Goal: Task Accomplishment & Management: Complete application form

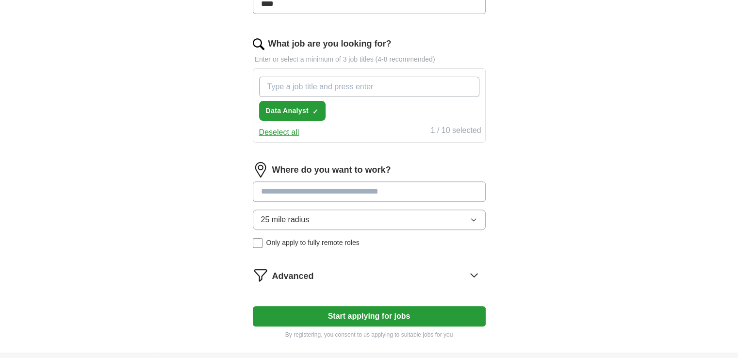
scroll to position [291, 0]
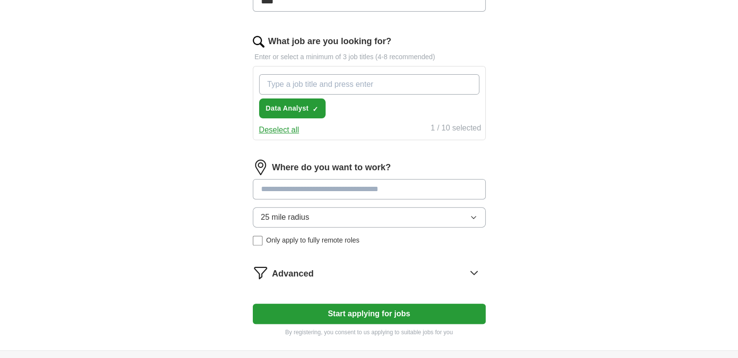
click at [472, 217] on icon "button" at bounding box center [473, 217] width 8 height 8
click at [553, 229] on div "ApplyIQ Let ApplyIQ do the hard work of searching and applying for jobs. Just t…" at bounding box center [369, 45] width 621 height 612
click at [475, 272] on icon at bounding box center [473, 272] width 6 height 3
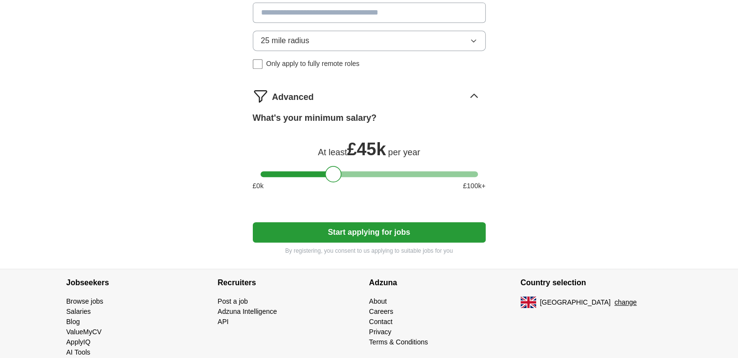
scroll to position [485, 0]
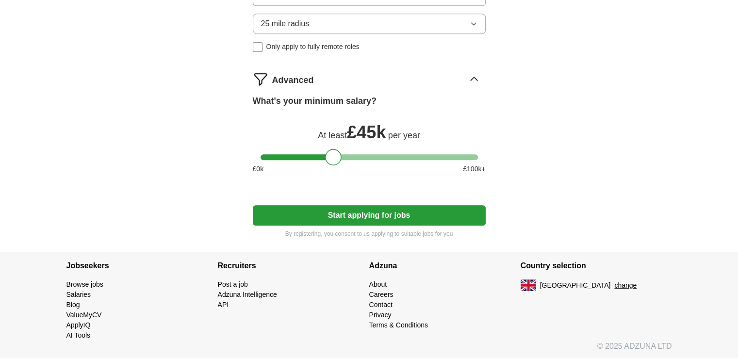
click at [392, 212] on button "Start applying for jobs" at bounding box center [369, 215] width 233 height 20
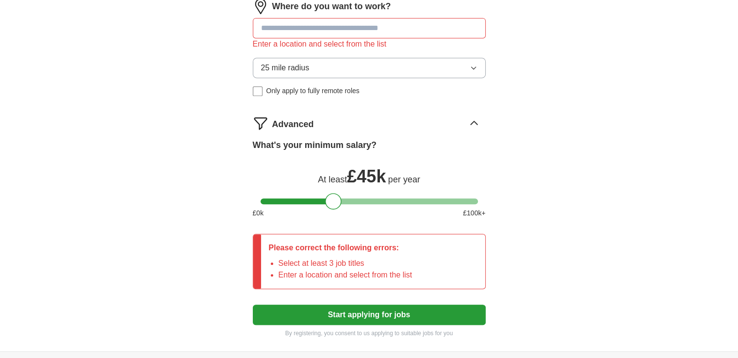
scroll to position [448, 0]
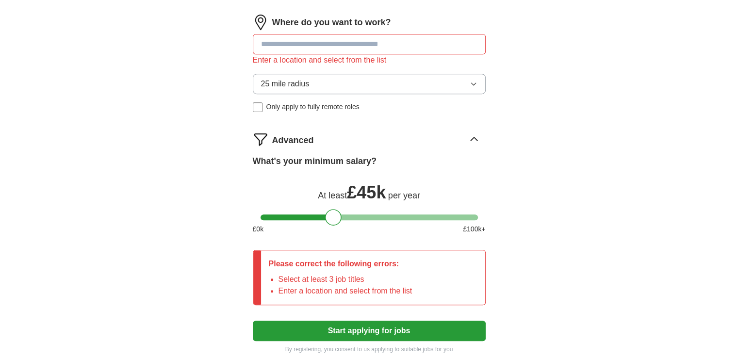
click at [305, 44] on input at bounding box center [369, 44] width 233 height 20
type input "***"
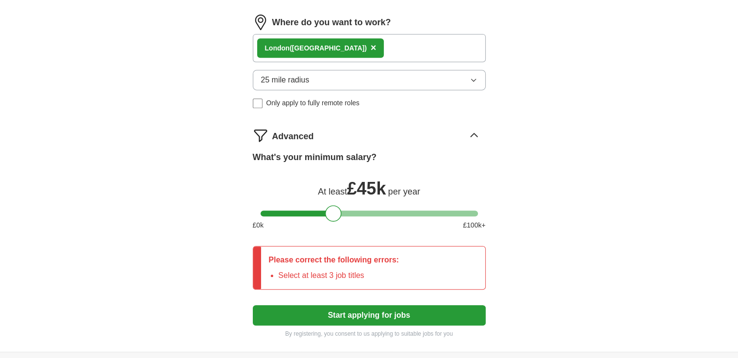
click at [358, 51] on div "Lon don ([GEOGRAPHIC_DATA]) ×" at bounding box center [369, 48] width 233 height 28
click at [337, 51] on div "Lon don ([GEOGRAPHIC_DATA]) ×" at bounding box center [369, 48] width 233 height 28
click at [360, 45] on div "Lon don ([GEOGRAPHIC_DATA]) ×" at bounding box center [369, 48] width 233 height 28
click at [371, 48] on button "×" at bounding box center [374, 48] width 6 height 15
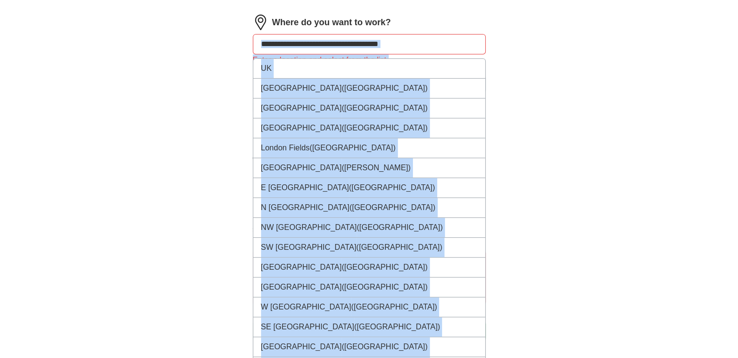
click at [412, 45] on input at bounding box center [369, 44] width 233 height 20
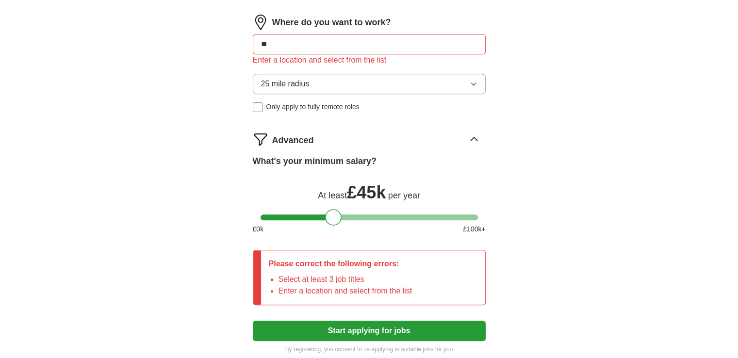
type input "***"
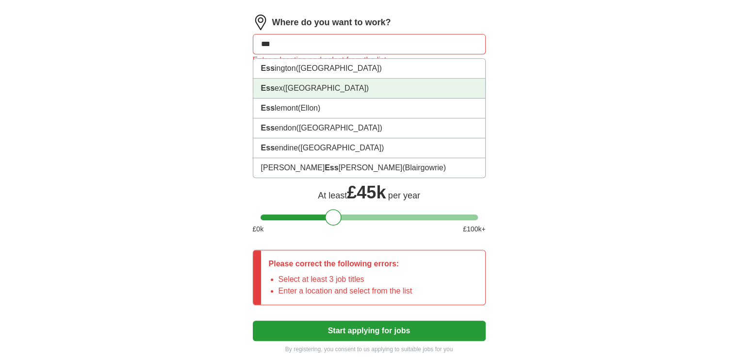
click at [367, 84] on li "Ess ex ([GEOGRAPHIC_DATA])" at bounding box center [369, 89] width 232 height 20
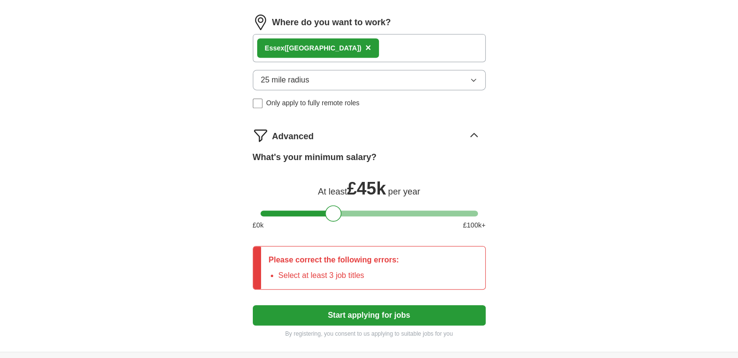
click at [383, 48] on div "Ess ex ([GEOGRAPHIC_DATA]) ×" at bounding box center [369, 48] width 233 height 28
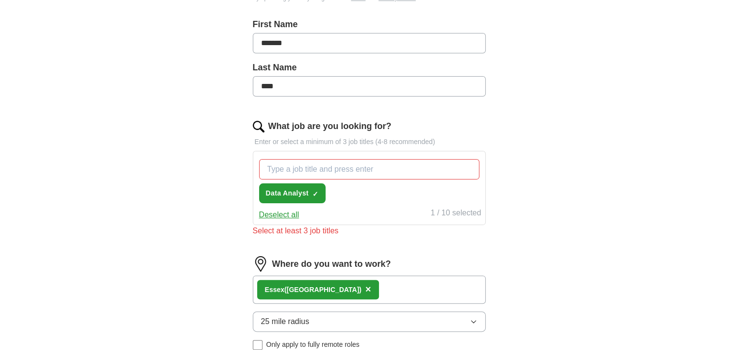
scroll to position [205, 0]
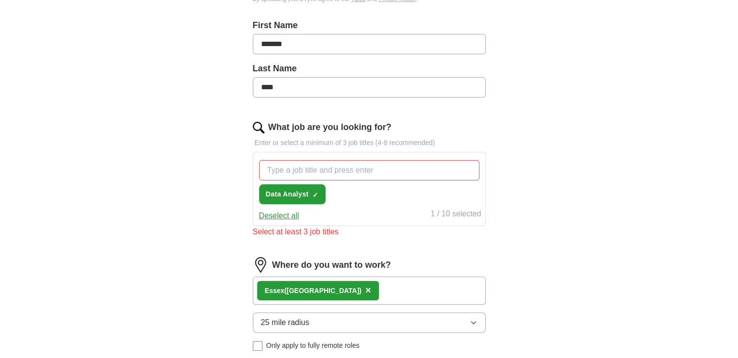
click at [348, 172] on input "What job are you looking for?" at bounding box center [369, 170] width 220 height 20
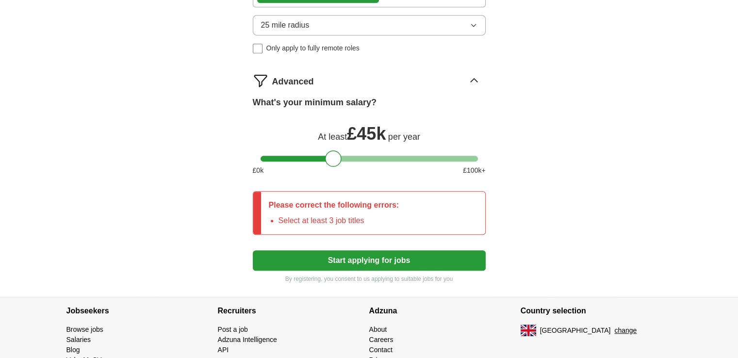
scroll to position [496, 0]
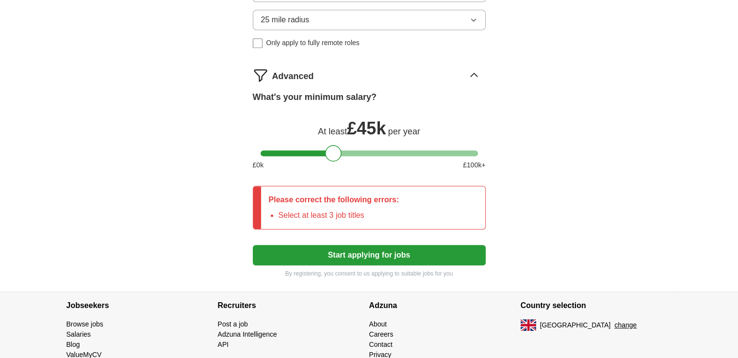
click at [354, 255] on button "Start applying for jobs" at bounding box center [369, 255] width 233 height 20
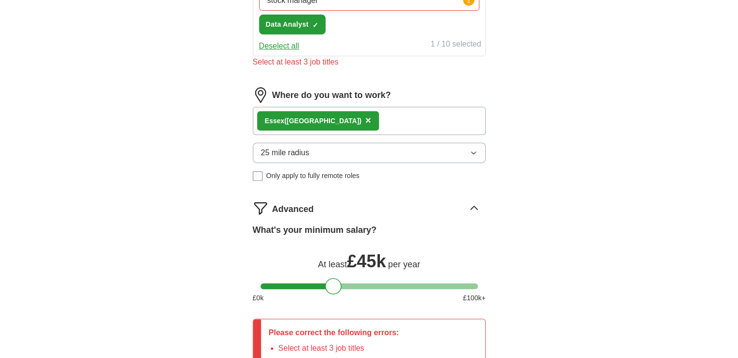
scroll to position [362, 0]
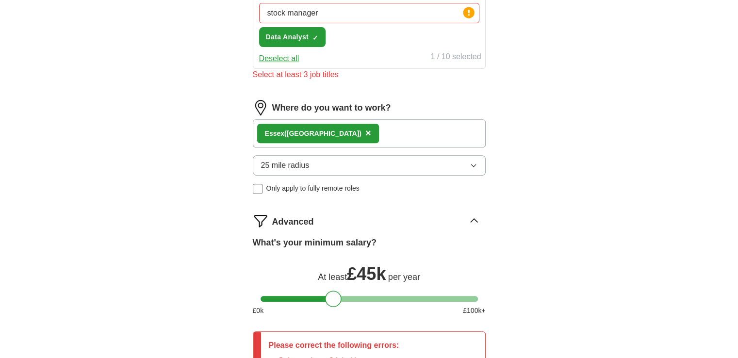
click at [374, 13] on input "stock manager" at bounding box center [369, 13] width 220 height 20
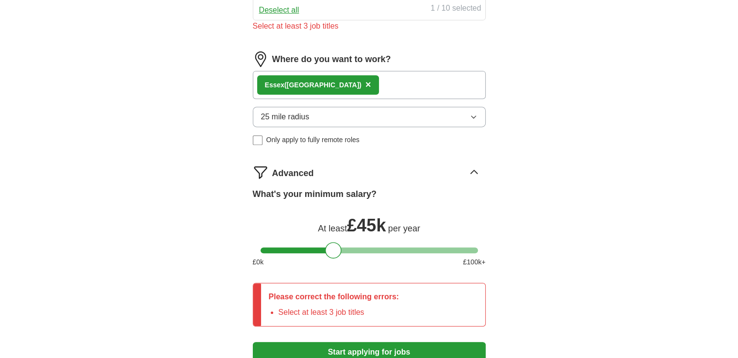
scroll to position [459, 0]
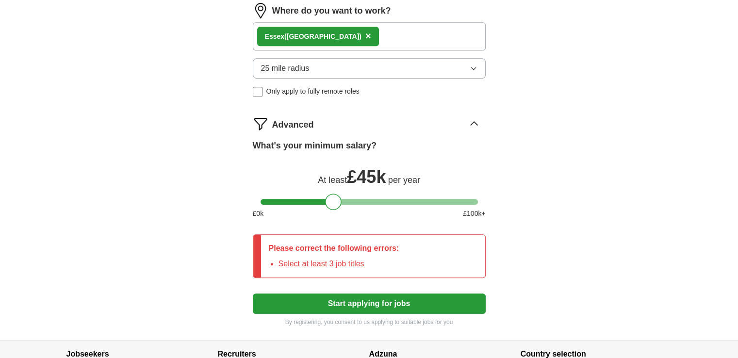
type input "stock manager , Stock Controller"
click at [374, 305] on button "Start applying for jobs" at bounding box center [369, 303] width 233 height 20
drag, startPoint x: 330, startPoint y: 202, endPoint x: 320, endPoint y: 200, distance: 10.4
click at [320, 200] on div at bounding box center [323, 202] width 16 height 16
click at [321, 203] on div at bounding box center [320, 202] width 16 height 16
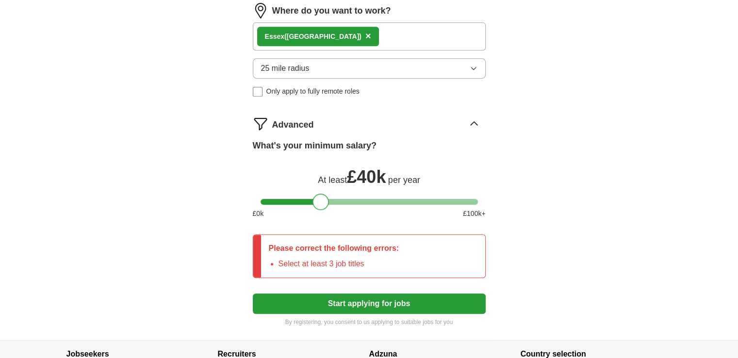
click at [393, 301] on button "Start applying for jobs" at bounding box center [369, 303] width 233 height 20
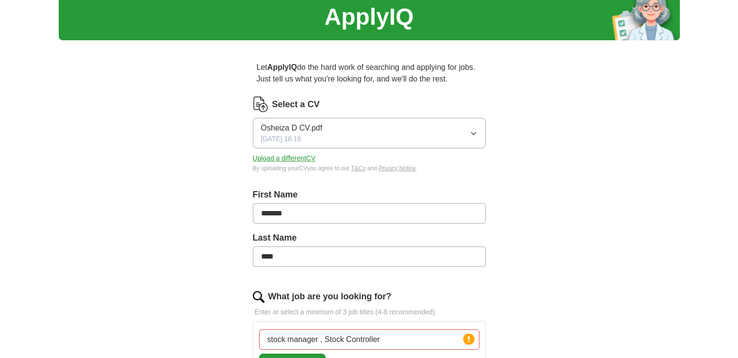
scroll to position [23, 0]
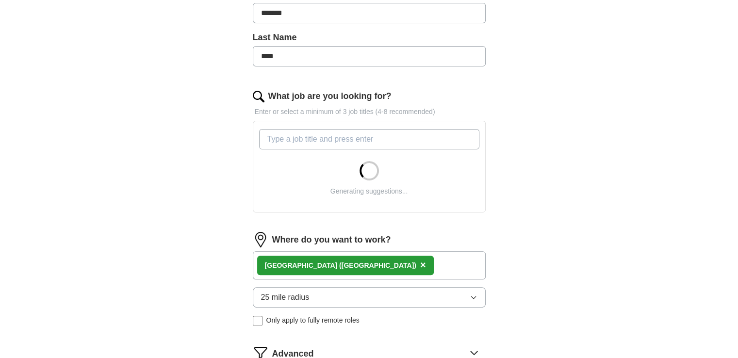
scroll to position [243, 0]
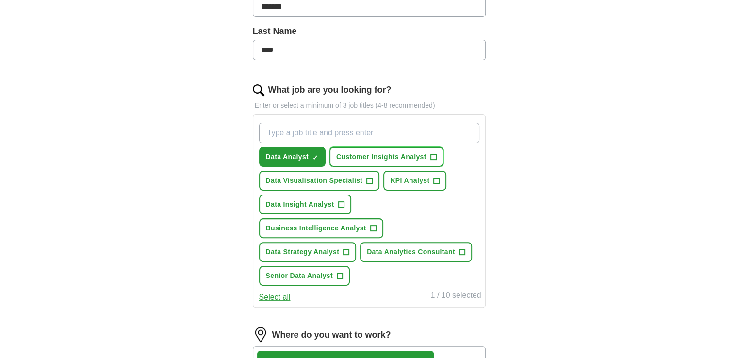
click at [432, 156] on span "+" at bounding box center [433, 157] width 6 height 8
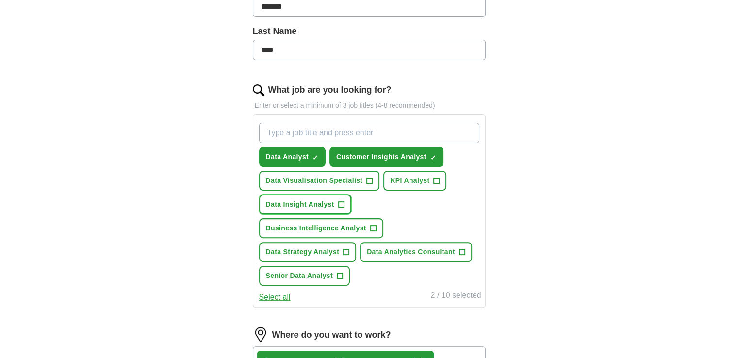
click at [341, 201] on span "+" at bounding box center [341, 205] width 6 height 8
click at [460, 248] on span "+" at bounding box center [462, 252] width 6 height 8
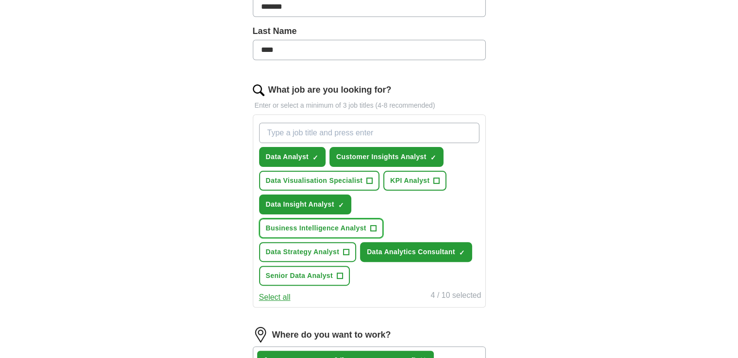
click at [376, 225] on span "+" at bounding box center [373, 229] width 6 height 8
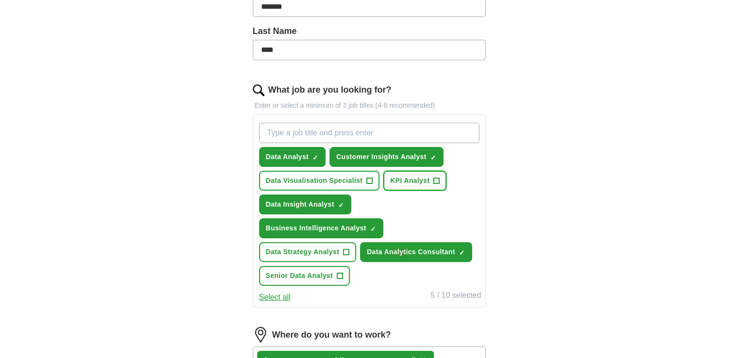
click at [437, 178] on span "+" at bounding box center [437, 181] width 6 height 8
click at [374, 181] on button "Data Visualisation Specialist +" at bounding box center [319, 181] width 121 height 20
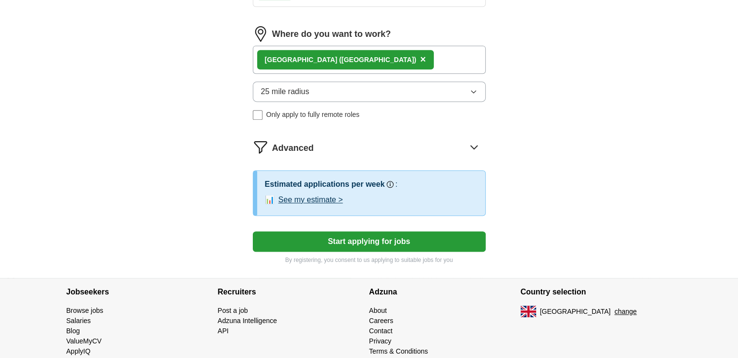
scroll to position [544, 0]
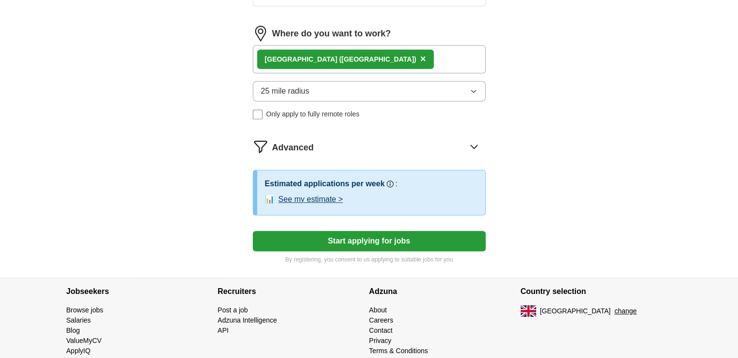
click at [359, 231] on button "Start applying for jobs" at bounding box center [369, 241] width 233 height 20
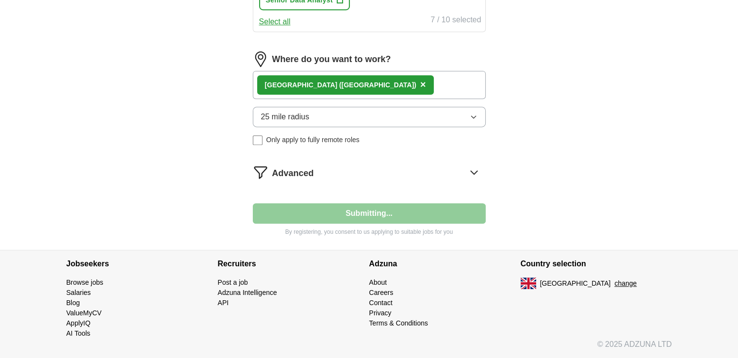
scroll to position [491, 0]
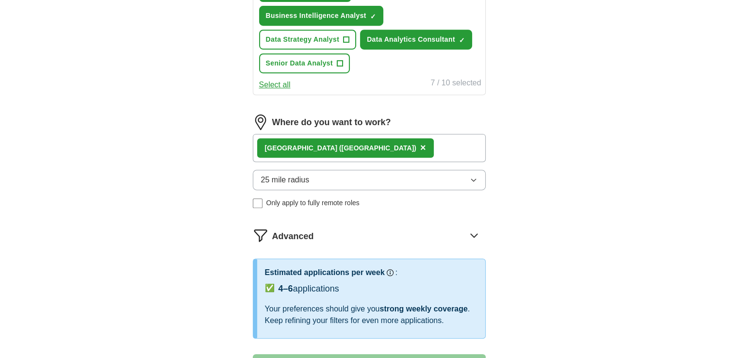
select select "**"
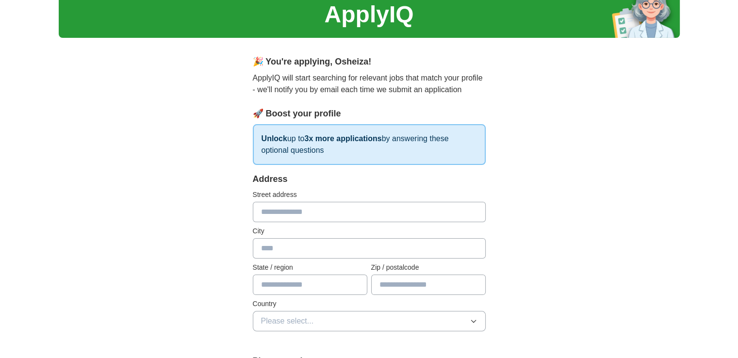
scroll to position [0, 0]
